Goal: Information Seeking & Learning: Stay updated

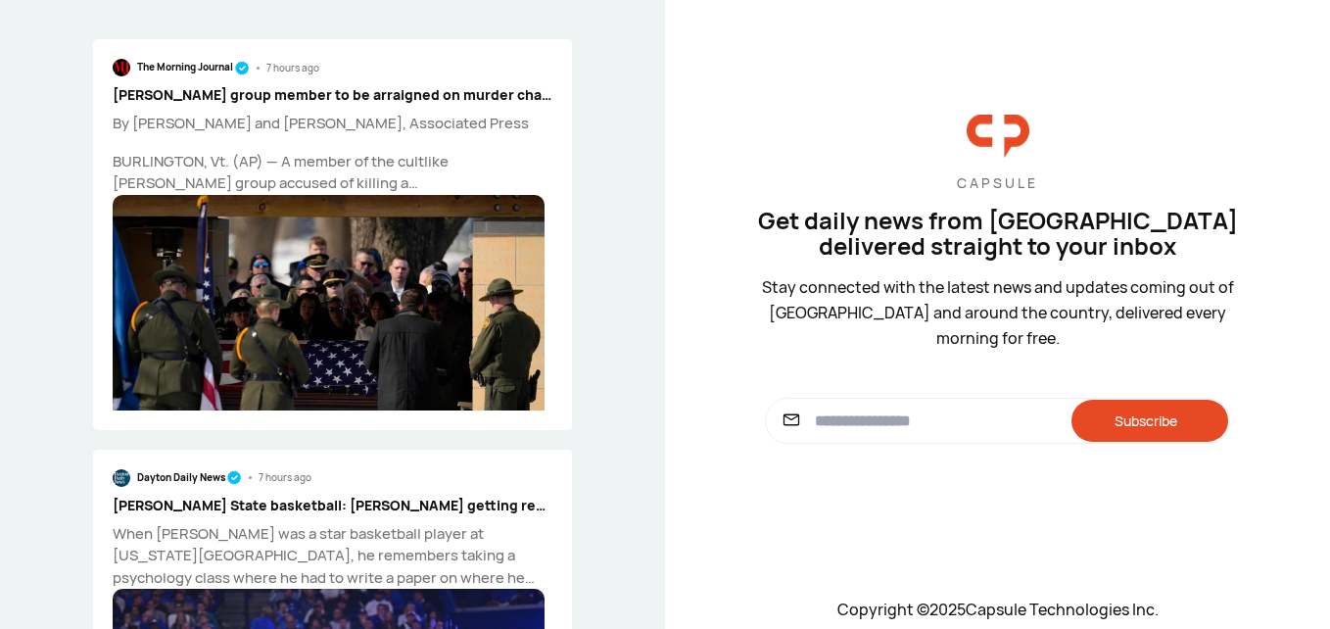
click at [815, 409] on input at bounding box center [936, 421] width 242 height 24
type input "**********"
click at [1135, 414] on div "Subscribe" at bounding box center [1149, 421] width 157 height 42
click at [631, 195] on div "The Morning Journal 7 hours ago Zizians group member to be arraigned on murder …" at bounding box center [332, 314] width 665 height 629
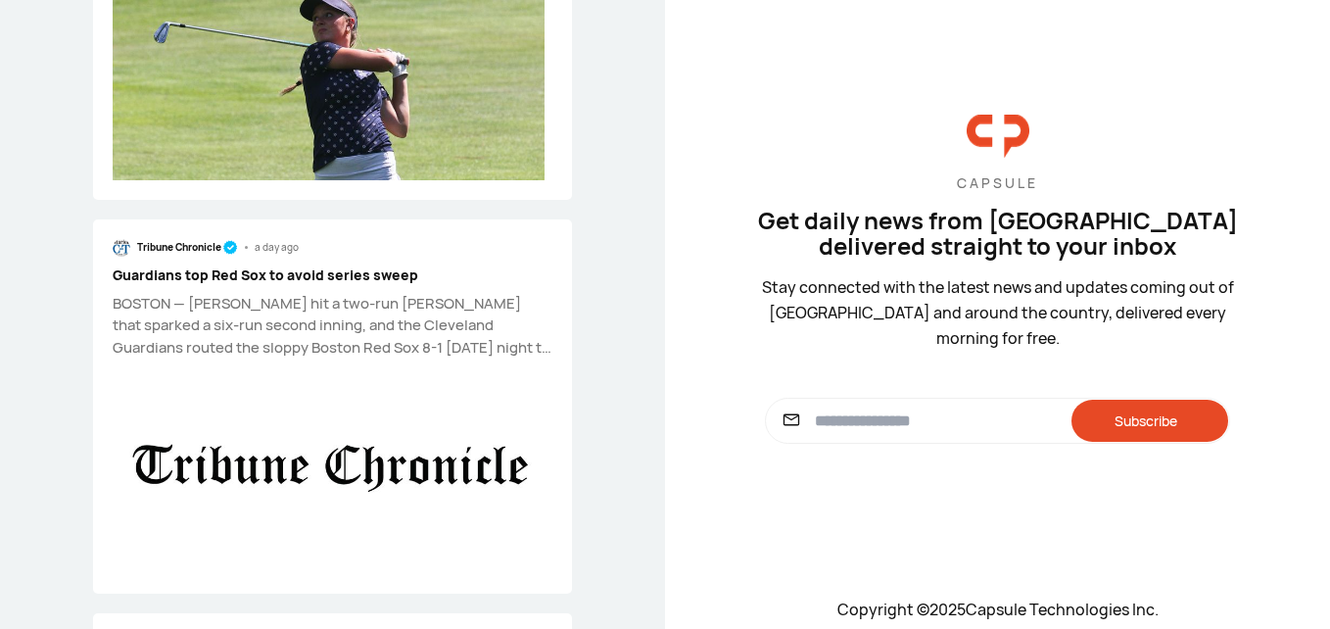
scroll to position [1841, 0]
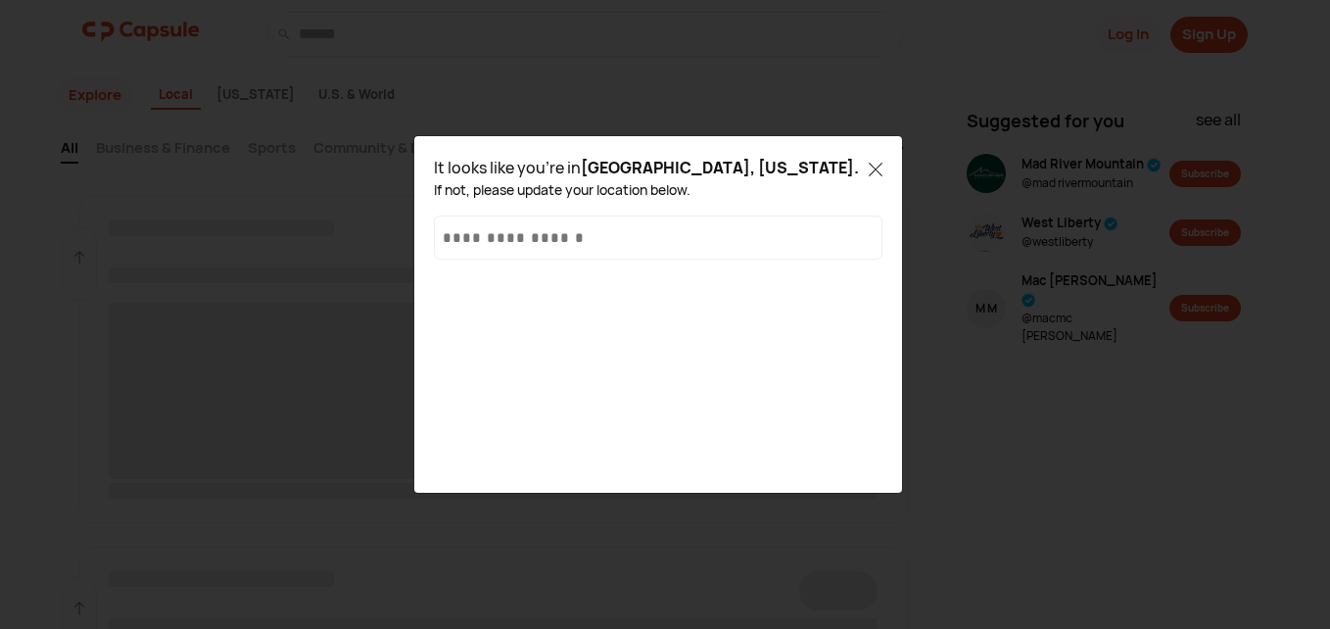
click at [864, 100] on div "It looks like you're in [GEOGRAPHIC_DATA], [US_STATE] . If not, please update y…" at bounding box center [665, 314] width 1330 height 629
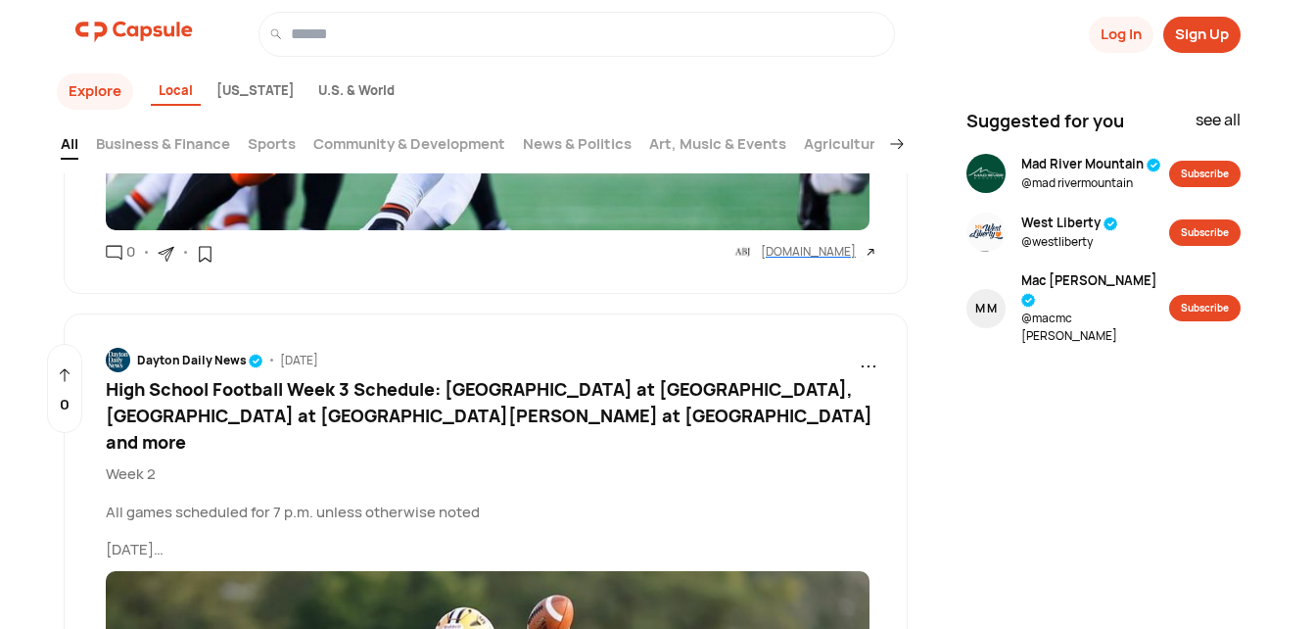
scroll to position [7626, 0]
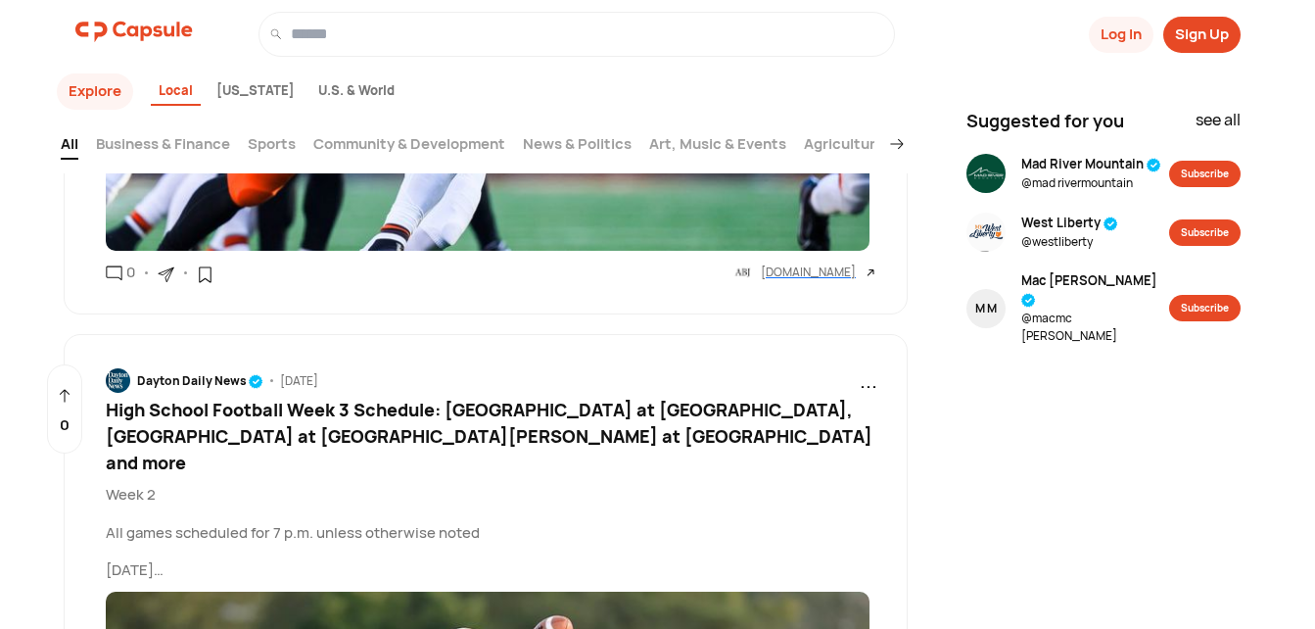
click at [290, 398] on span "High School Football Week 3 Schedule: [GEOGRAPHIC_DATA] at [GEOGRAPHIC_DATA], […" at bounding box center [489, 436] width 767 height 76
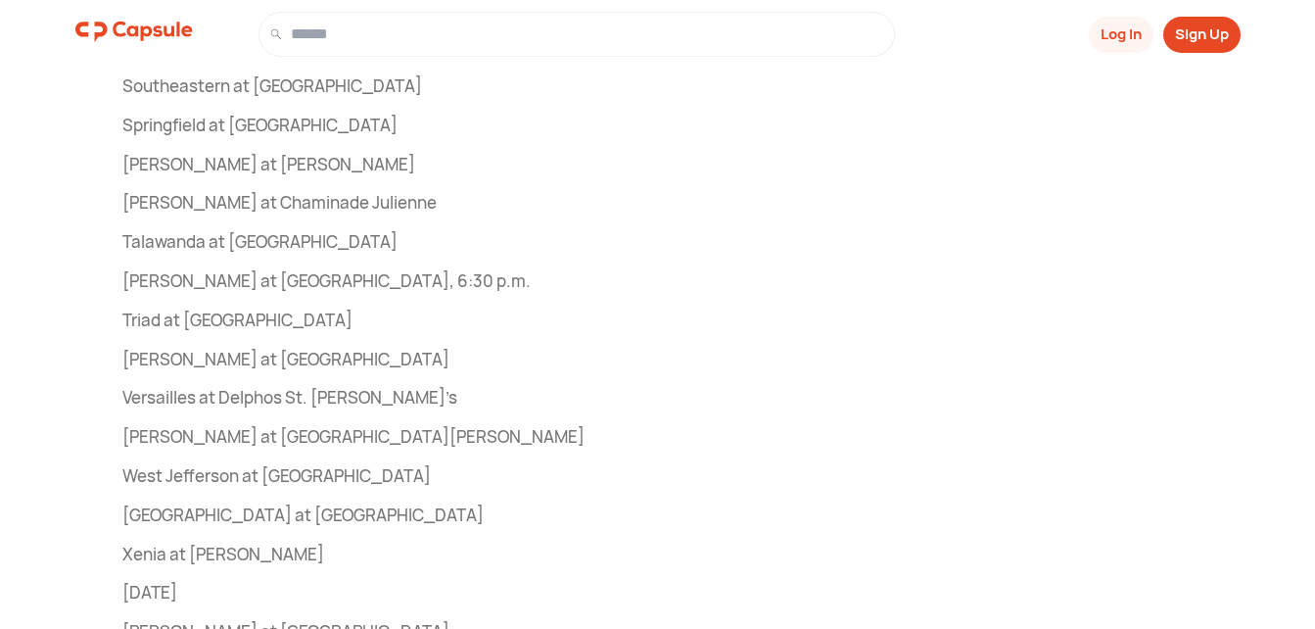
scroll to position [2847, 0]
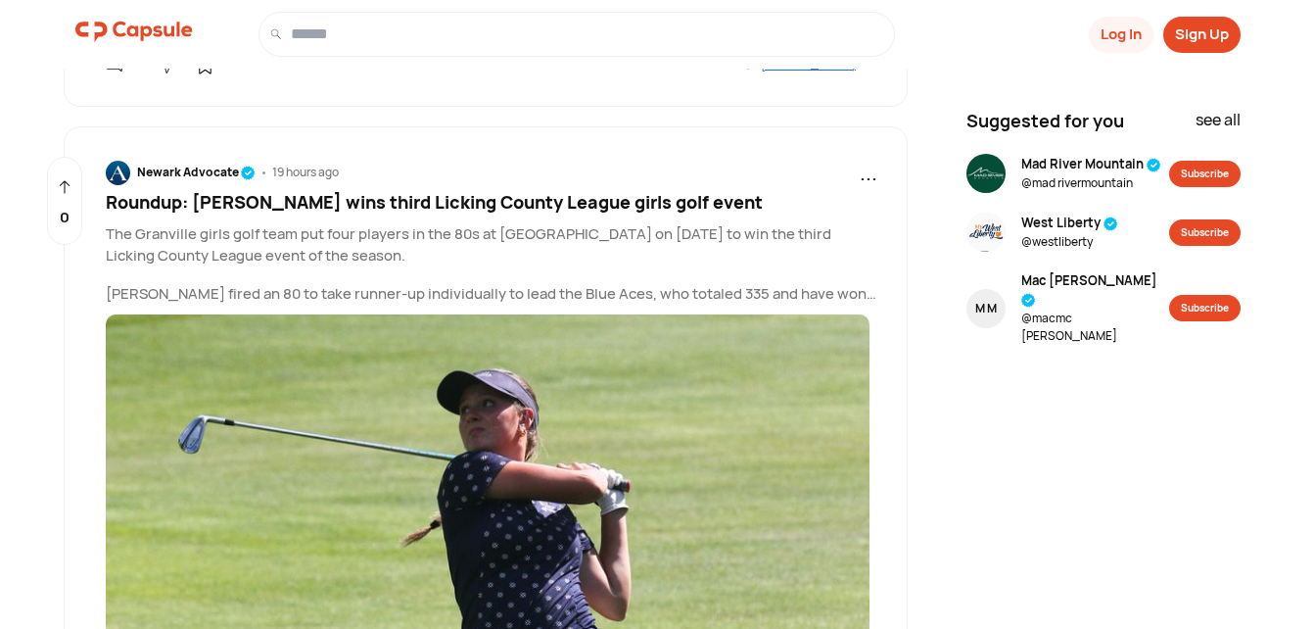
scroll to position [7503, 0]
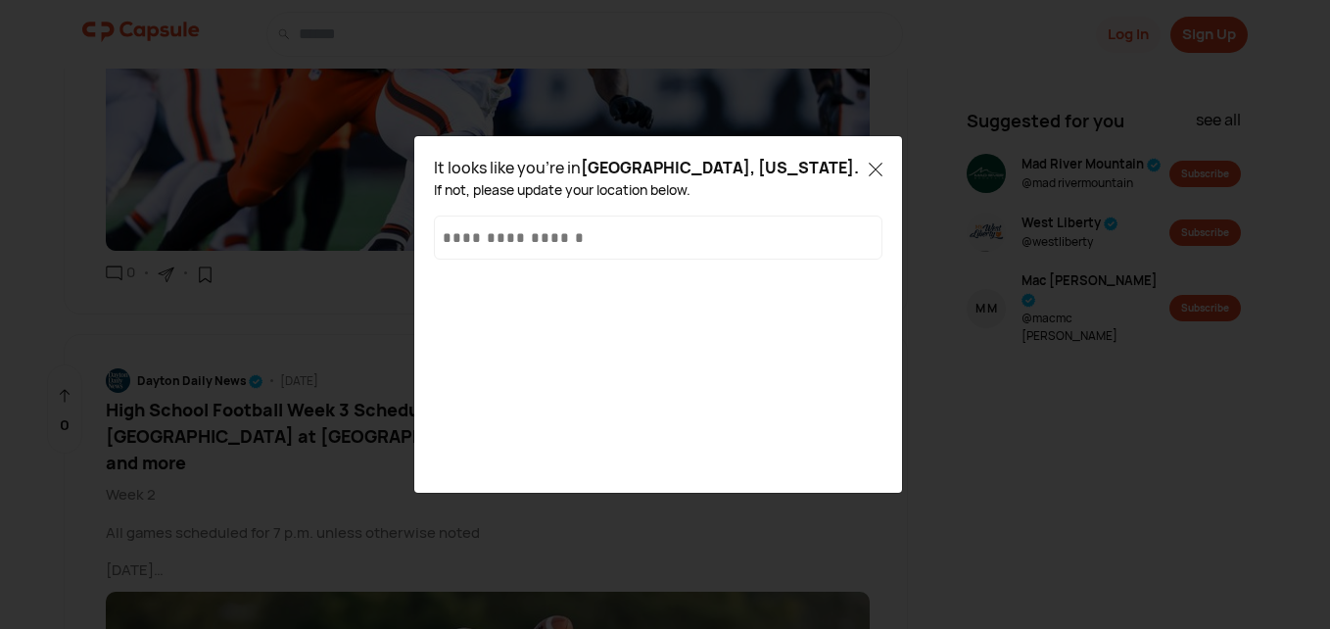
click at [872, 167] on icon at bounding box center [876, 170] width 14 height 14
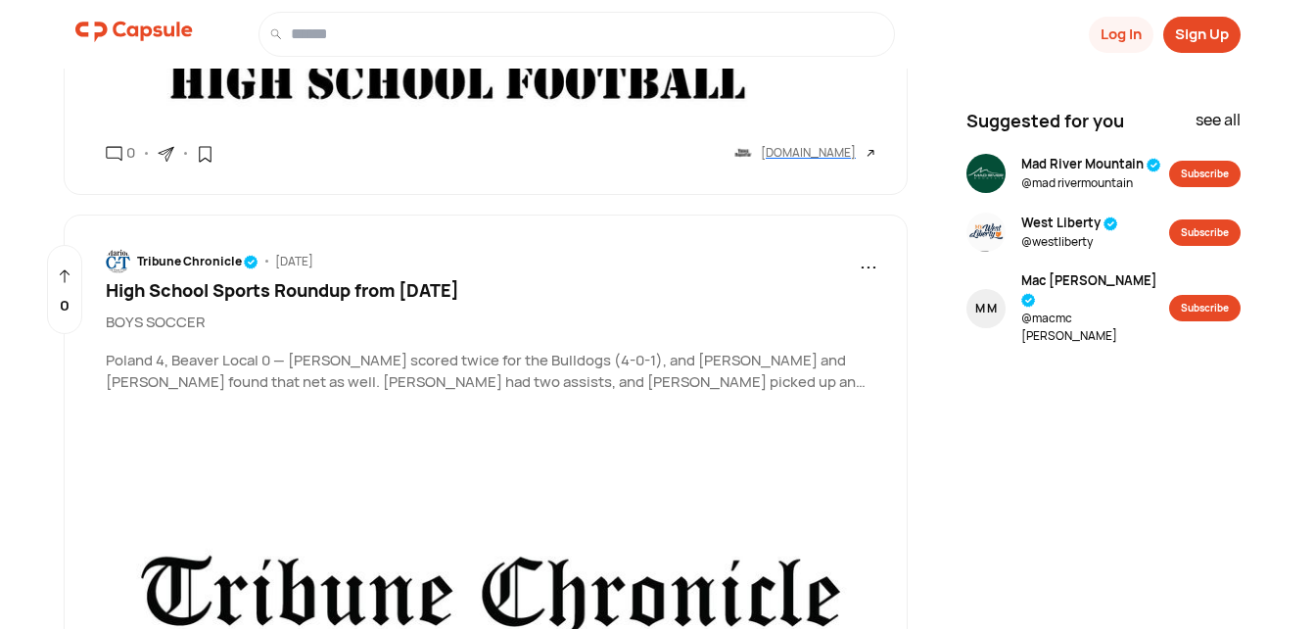
scroll to position [9070, 0]
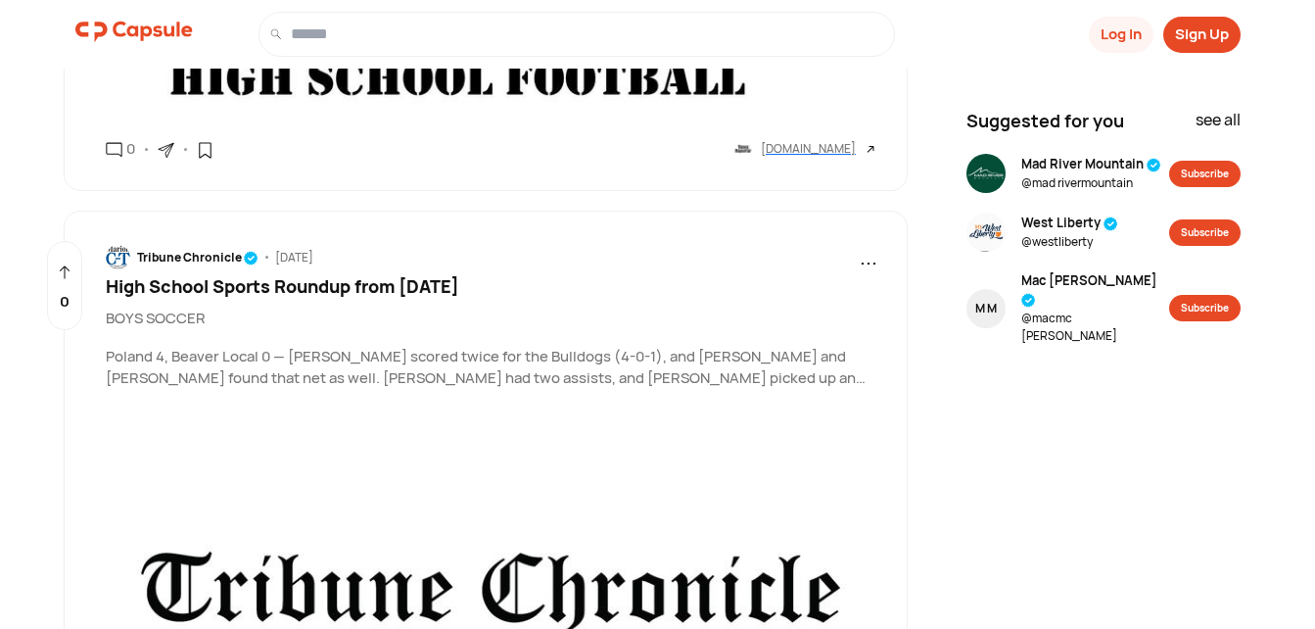
click at [232, 274] on span "High School Sports Roundup from [DATE]" at bounding box center [283, 286] width 354 height 24
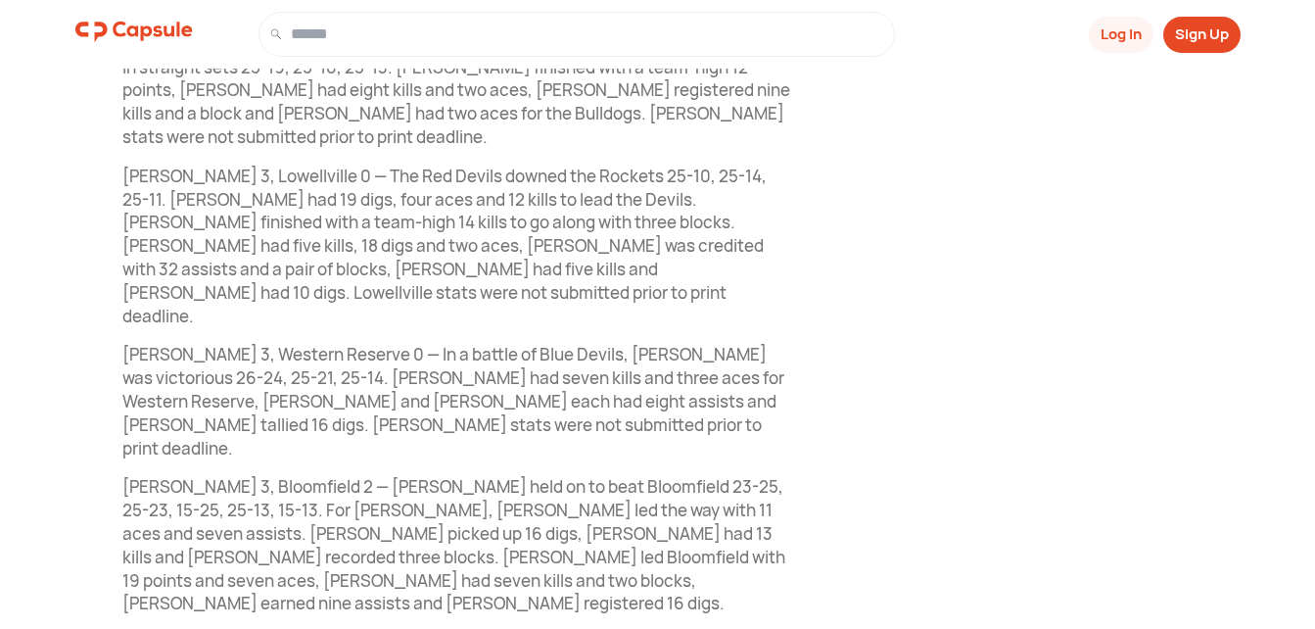
scroll to position [2038, 0]
